Goal: Information Seeking & Learning: Learn about a topic

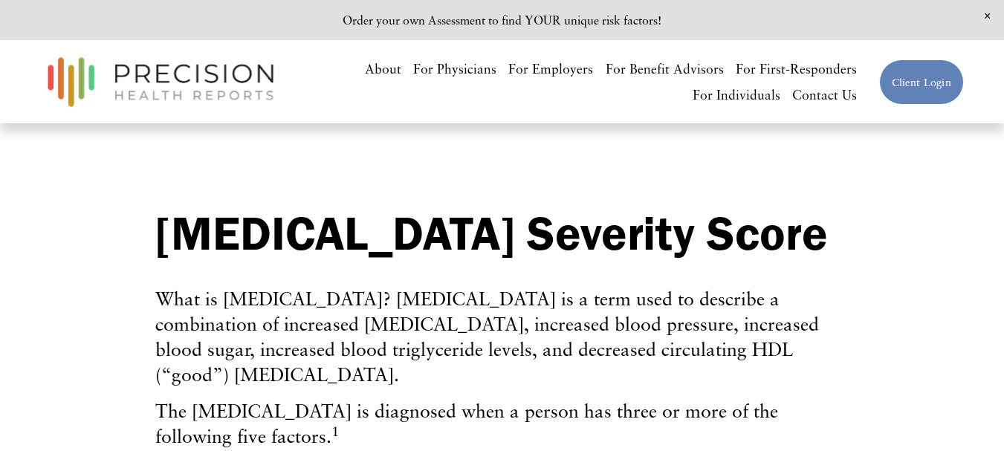
click at [984, 10] on span "Close Announcement" at bounding box center [987, 16] width 33 height 33
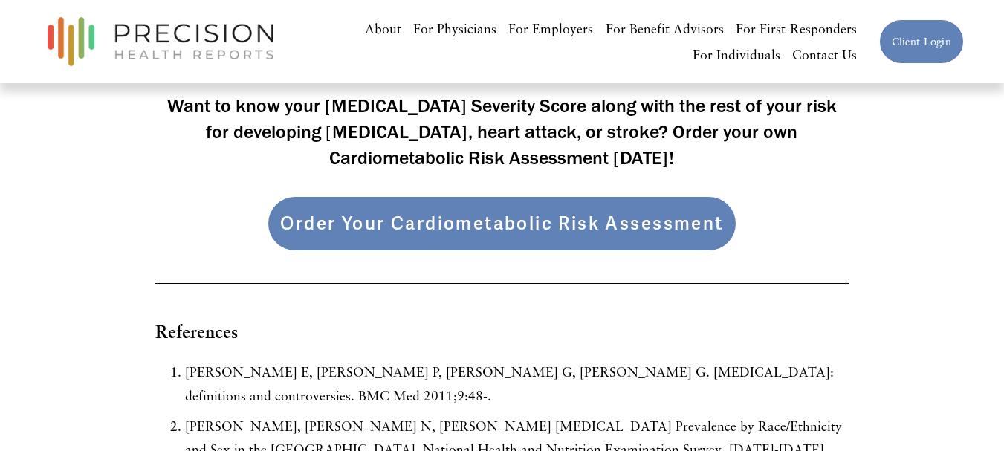
scroll to position [4014, 0]
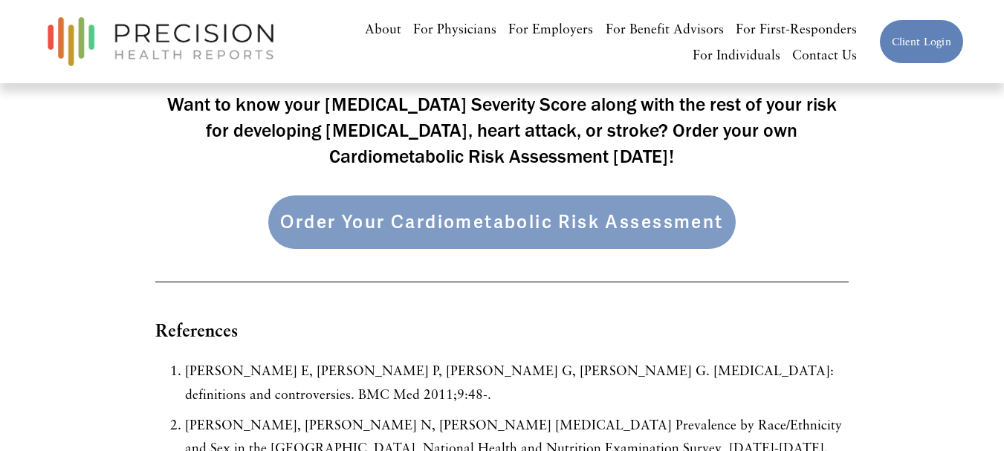
click at [716, 219] on link "Order Your Cardiometabolic Risk Assessment" at bounding box center [502, 222] width 468 height 55
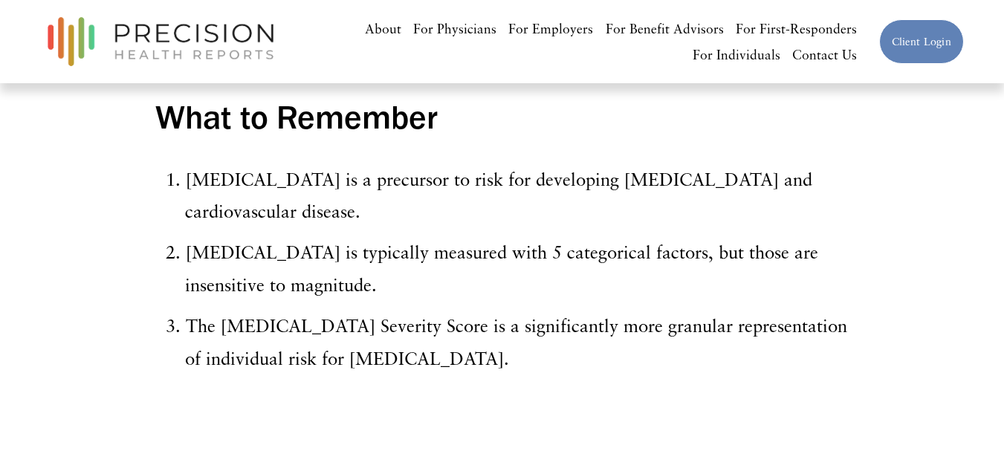
scroll to position [3643, 0]
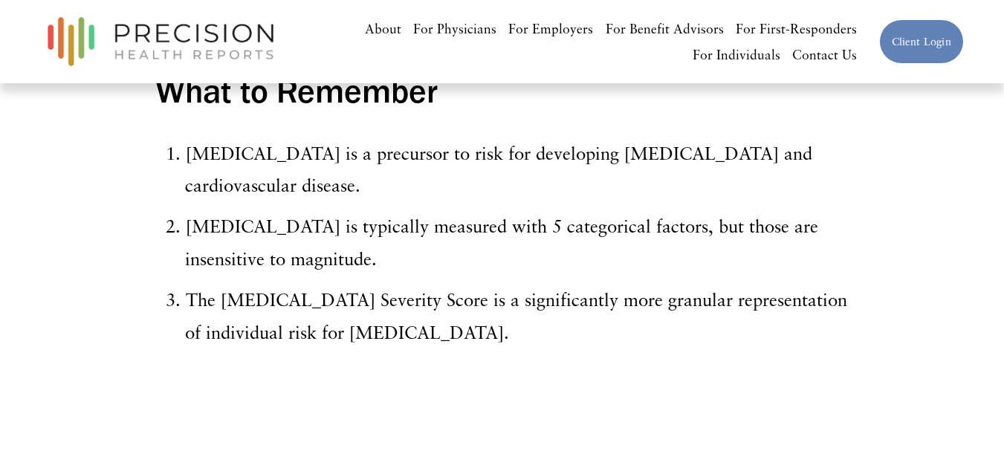
drag, startPoint x: 650, startPoint y: 327, endPoint x: 113, endPoint y: 152, distance: 565.1
copy ol "Metabolic Syndrome is a precursor to risk for developing type 2 diabetes and ca…"
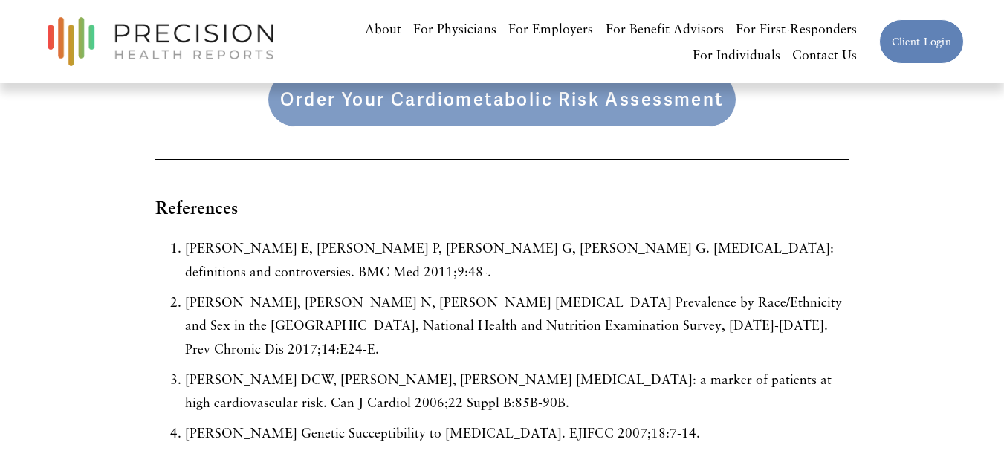
scroll to position [4163, 0]
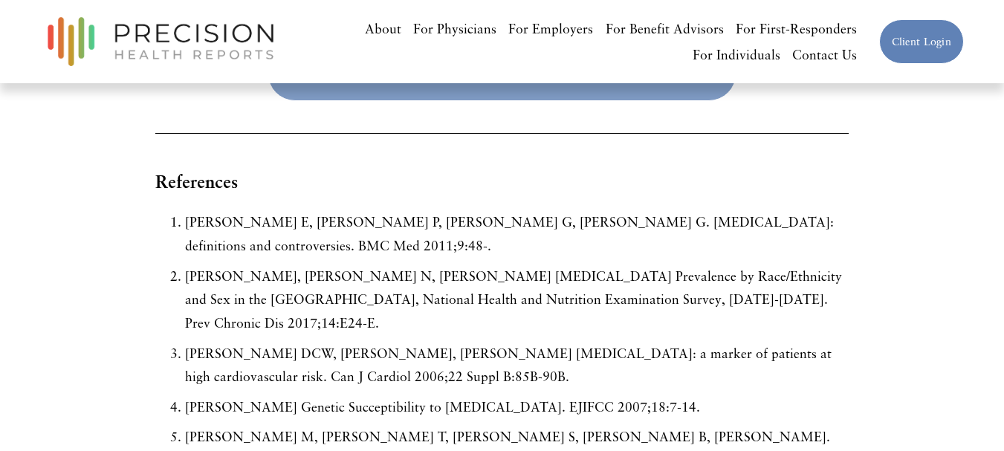
click at [500, 349] on p "Lau DCW, Yan H, Dhillon B. Metabolic syndrome: a marker of patients at high car…" at bounding box center [516, 365] width 663 height 47
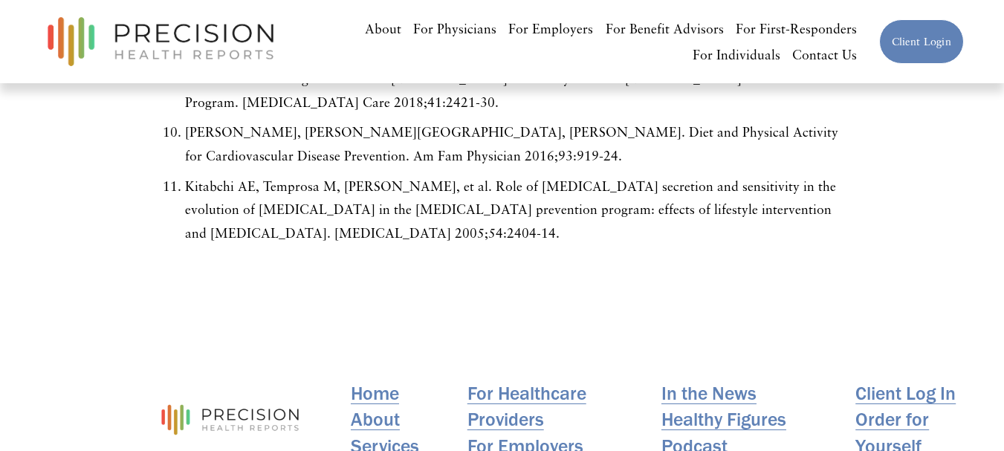
scroll to position [4832, 0]
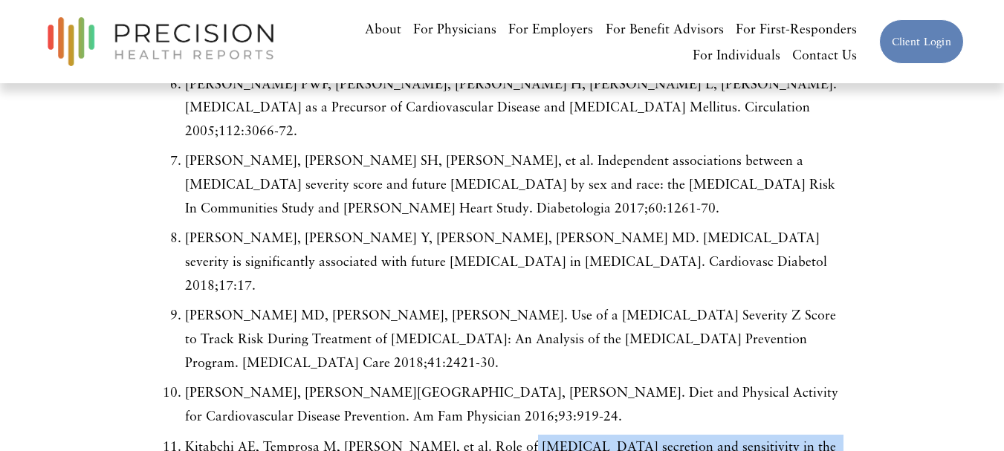
click at [514, 340] on ol "Kassi E, Pervanidou P, Kaltsas G, Chrousos G. Metabolic syndrome: definitions a…" at bounding box center [501, 169] width 693 height 732
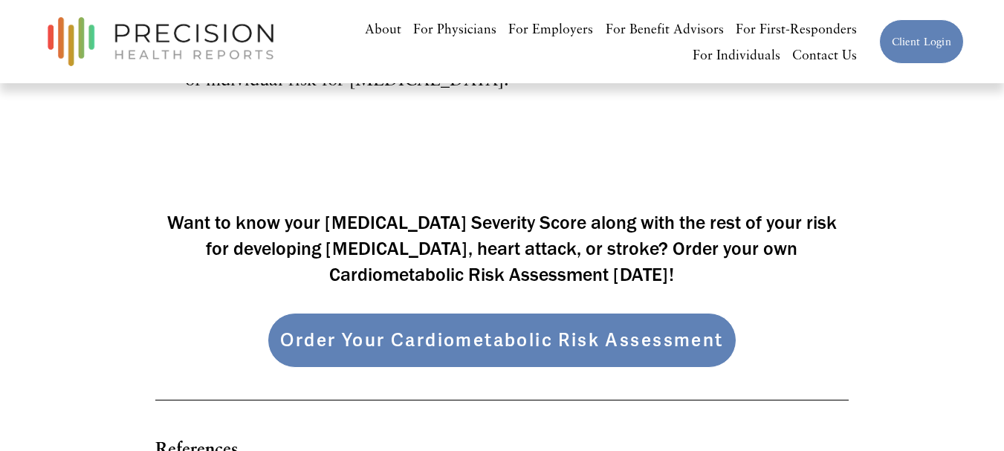
scroll to position [3940, 0]
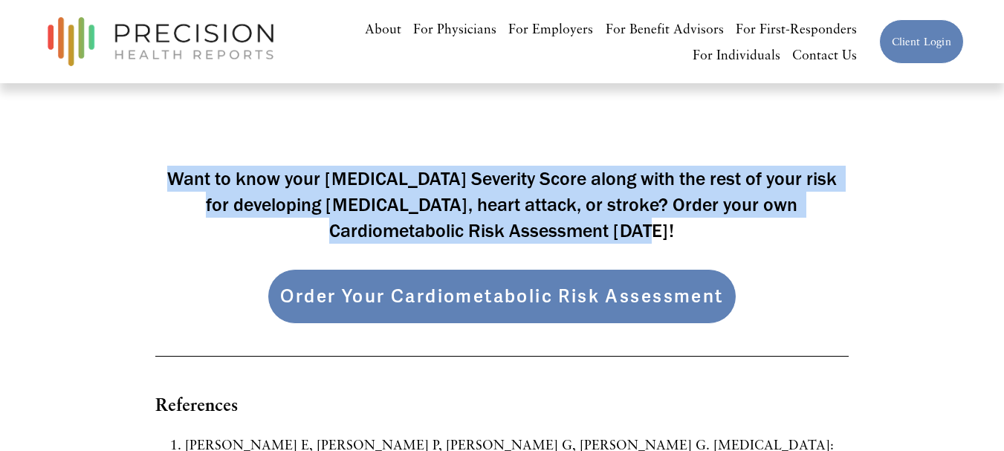
drag, startPoint x: 675, startPoint y: 219, endPoint x: 158, endPoint y: 158, distance: 521.0
click at [158, 166] on h4 "Want to know your Metabolic Syndrome Severity Score along with the rest of your…" at bounding box center [501, 205] width 693 height 78
copy h4 "Want to know your Metabolic Syndrome Severity Score along with the rest of your…"
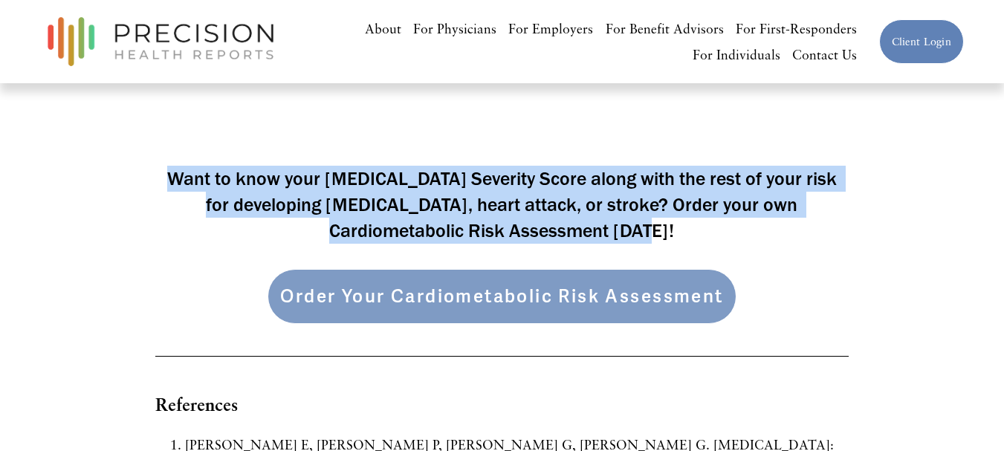
click at [474, 297] on link "Order Your Cardiometabolic Risk Assessment" at bounding box center [502, 296] width 468 height 55
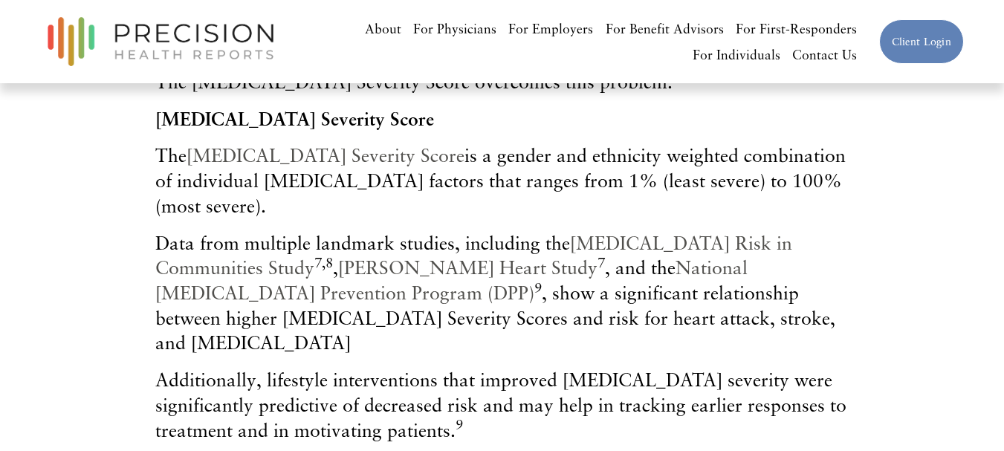
scroll to position [2750, 0]
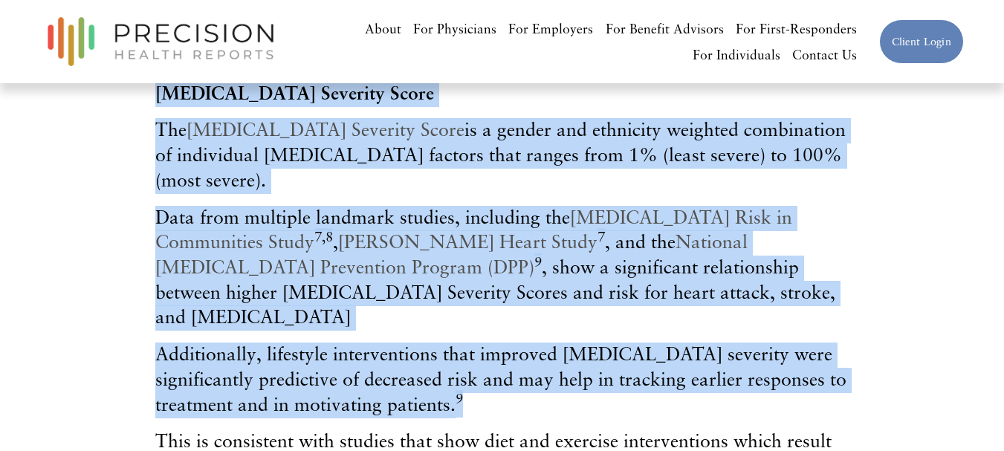
drag, startPoint x: 153, startPoint y: 126, endPoint x: 517, endPoint y: 412, distance: 462.8
click at [517, 412] on div "## Metabolic syndrome risk for heart attack, stroke, and type 2 diabetes Heart …" at bounding box center [502, 39] width 718 height 1008
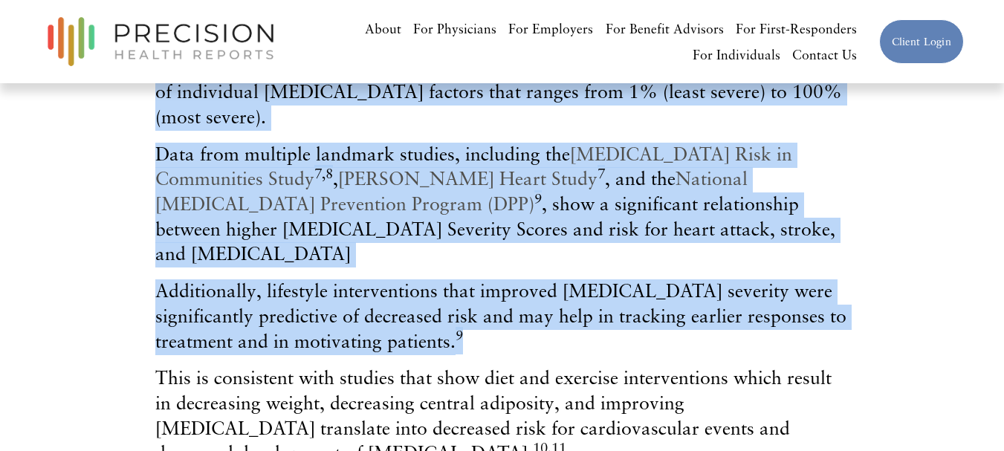
scroll to position [2899, 0]
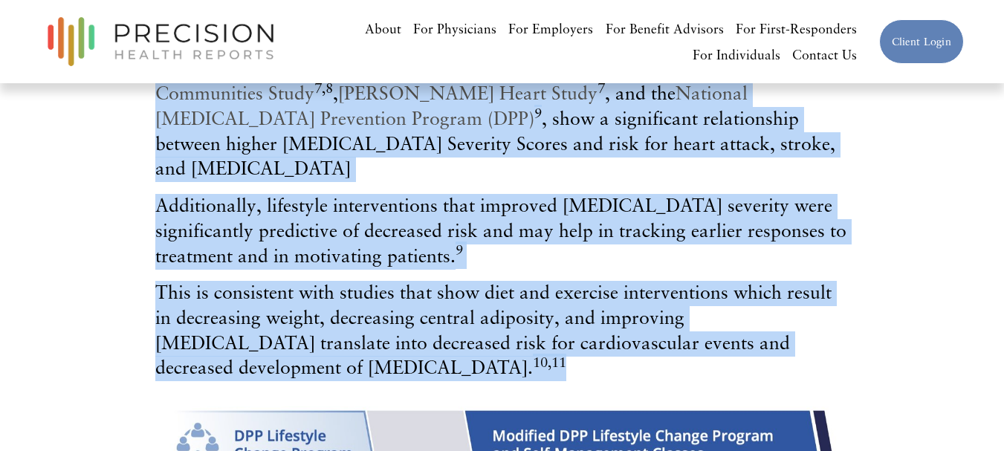
copy div "Metabolic Syndrome Severity Score The Metabolic Syndrome Severity Score is a ge…"
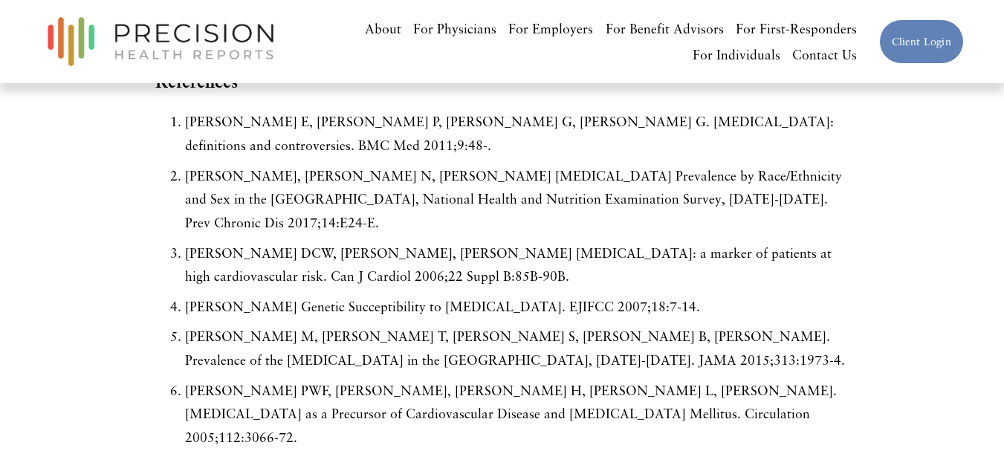
scroll to position [4237, 0]
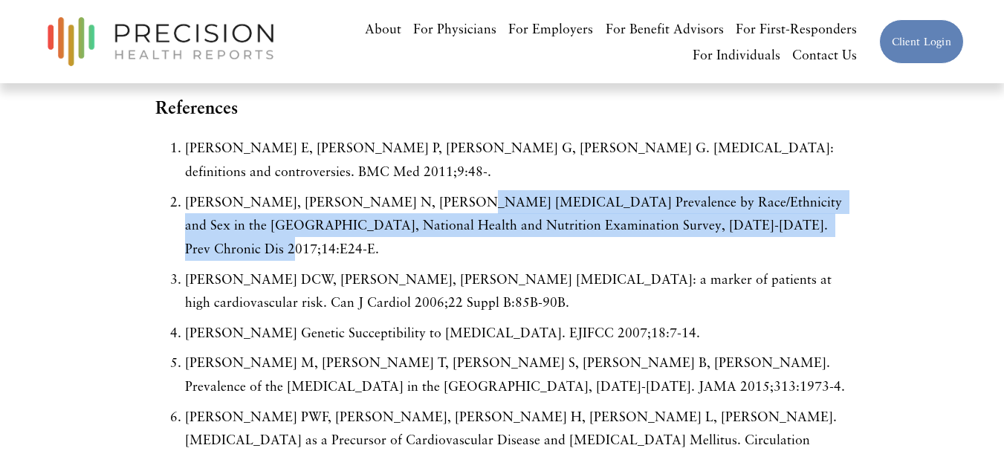
drag, startPoint x: 436, startPoint y: 190, endPoint x: 801, endPoint y: 203, distance: 366.0
click at [801, 203] on p "Moore JX, Chaudhary N, Akinyemiju T. Metabolic Syndrome Prevalence by Race/Ethn…" at bounding box center [516, 225] width 663 height 71
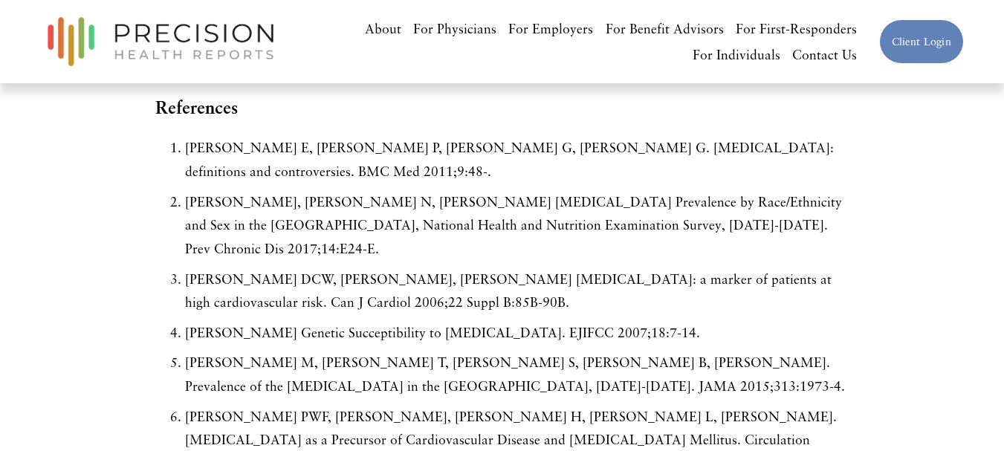
click at [368, 273] on p "Lau DCW, Yan H, Dhillon B. Metabolic syndrome: a marker of patients at high car…" at bounding box center [516, 291] width 663 height 47
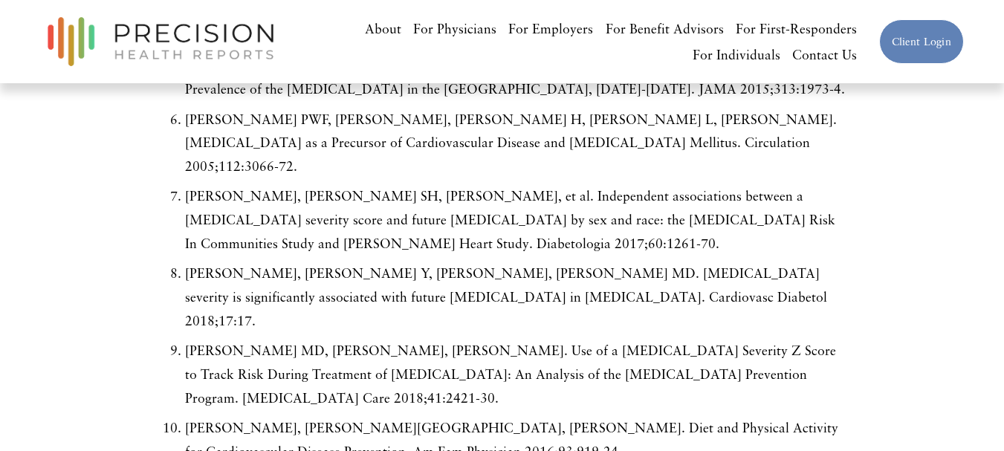
scroll to position [4609, 0]
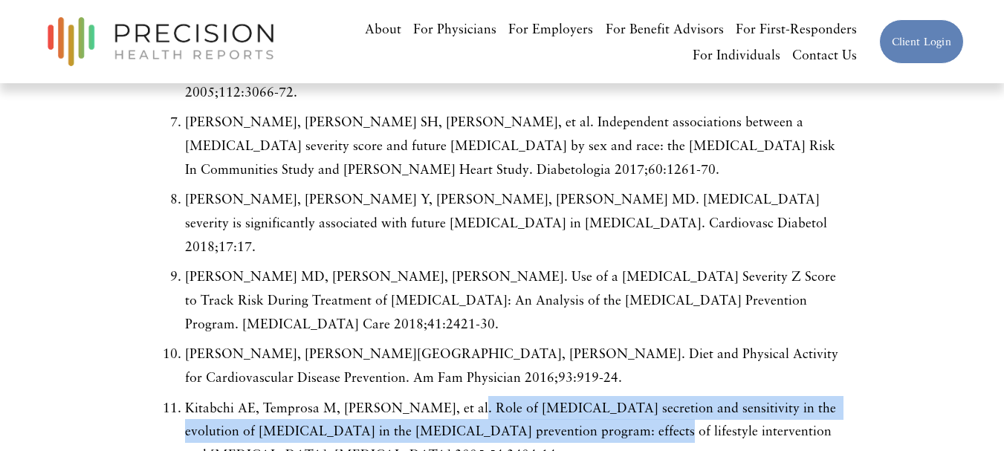
drag, startPoint x: 468, startPoint y: 307, endPoint x: 544, endPoint y: 329, distance: 78.8
click at [544, 396] on p "Kitabchi AE, Temprosa M, Knowler WC, et al. Role of insulin secretion and sensi…" at bounding box center [516, 431] width 663 height 71
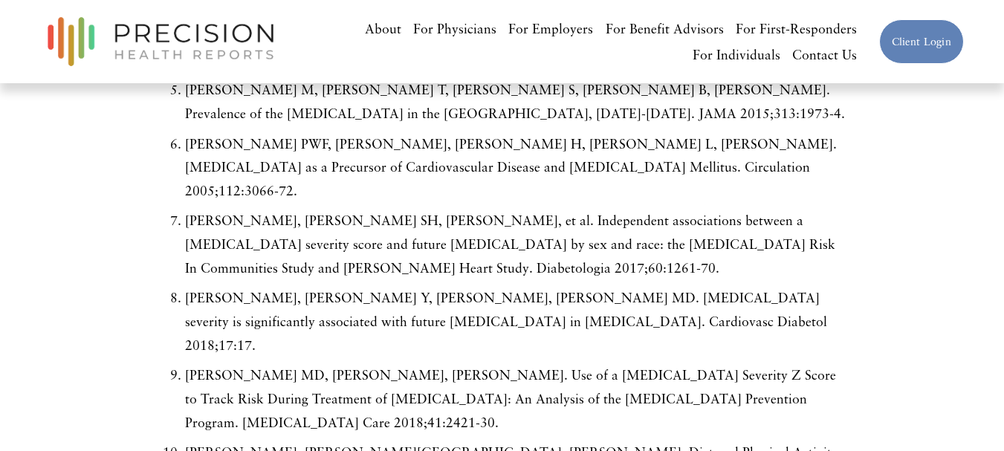
scroll to position [4535, 0]
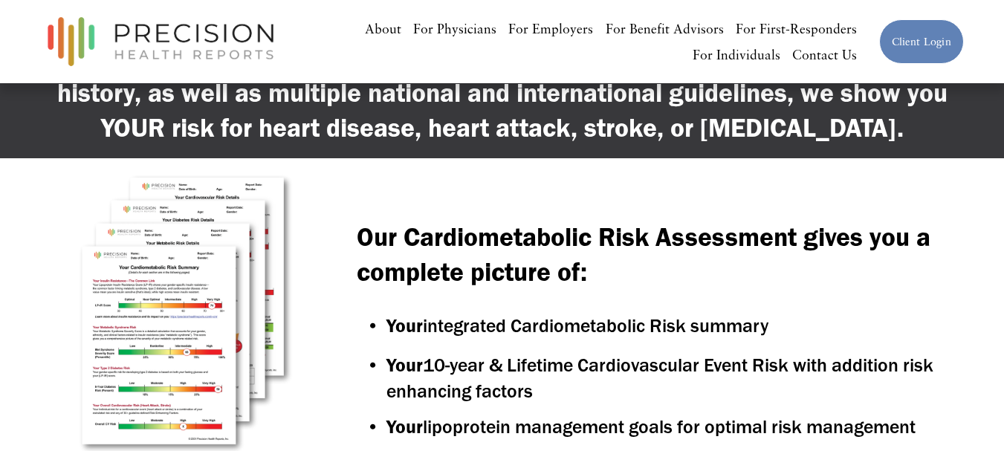
scroll to position [149, 0]
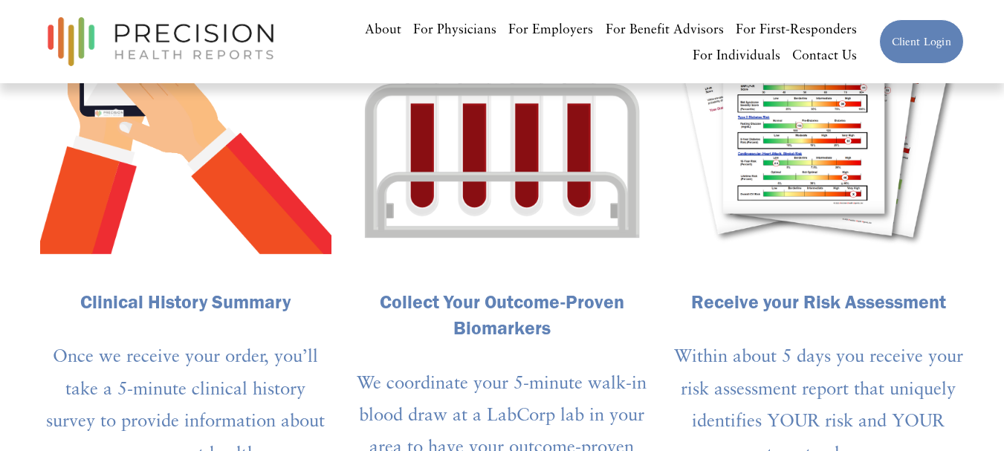
scroll to position [1041, 0]
